Goal: Navigation & Orientation: Find specific page/section

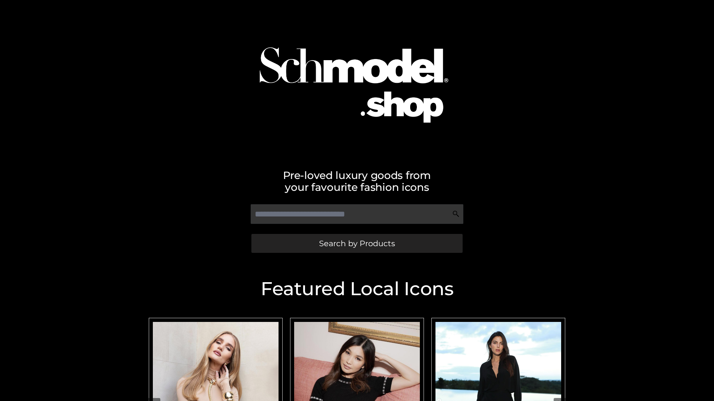
click at [356, 243] on span "Search by Products" at bounding box center [357, 244] width 76 height 8
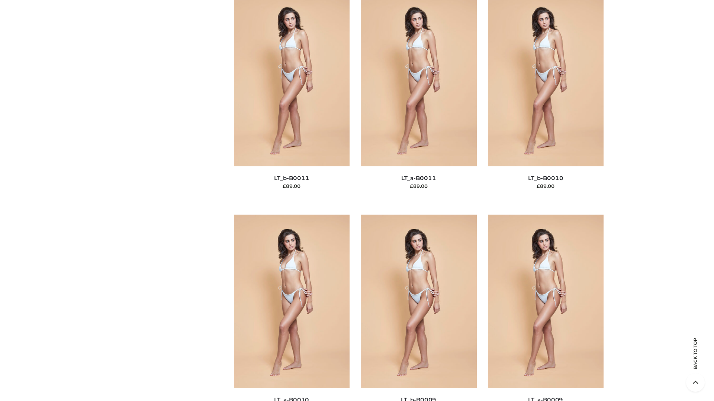
scroll to position [3338, 0]
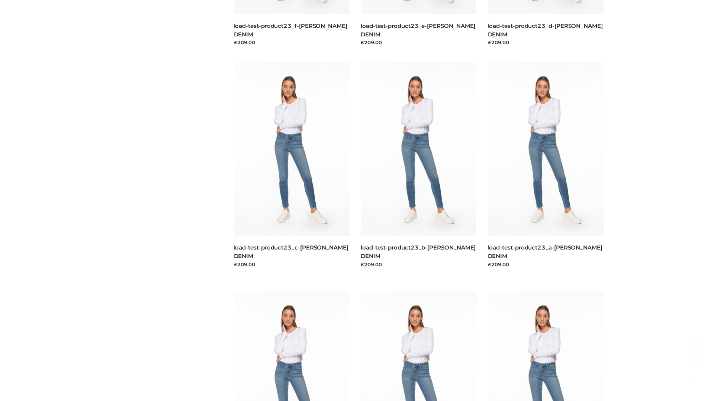
scroll to position [652, 0]
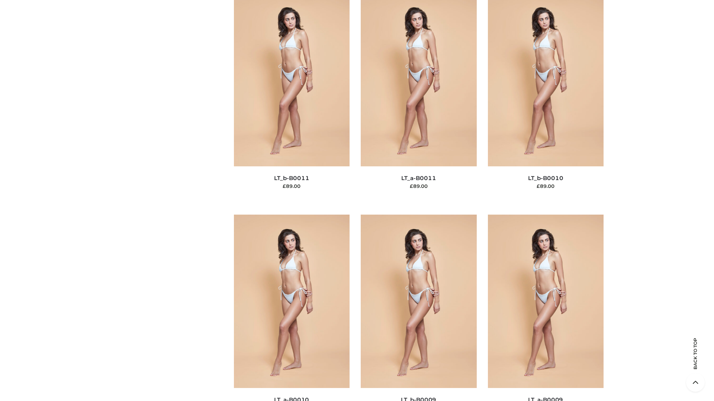
scroll to position [3338, 0]
